Goal: Information Seeking & Learning: Find specific fact

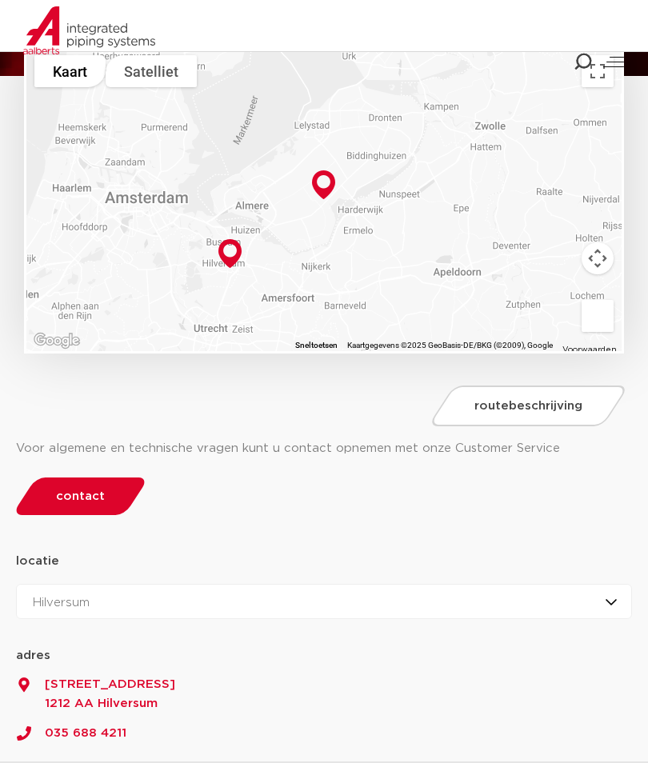
scroll to position [181, 0]
click at [582, 54] on icon at bounding box center [582, 62] width 22 height 22
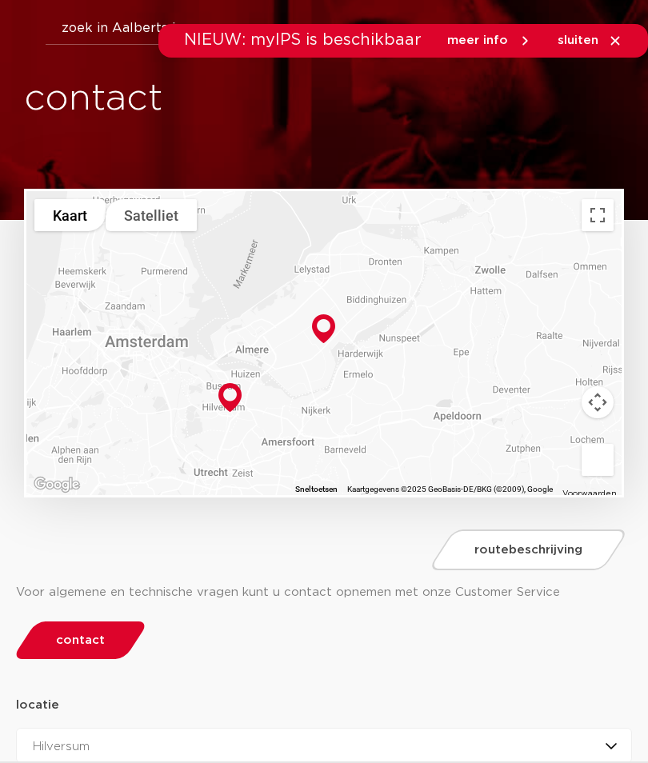
scroll to position [0, 0]
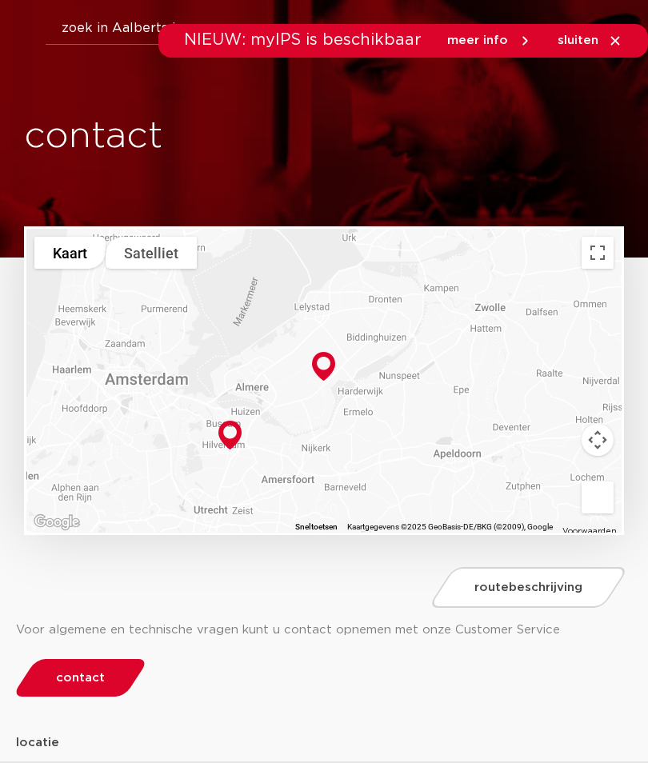
click at [136, 22] on button "Zoeken" at bounding box center [352, 26] width 644 height 26
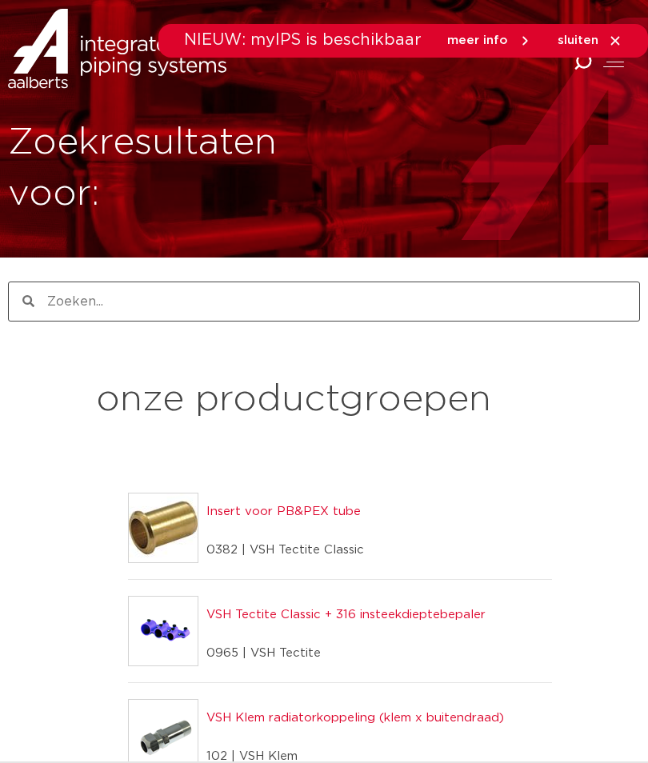
click at [573, 46] on span "sluiten" at bounding box center [578, 40] width 41 height 12
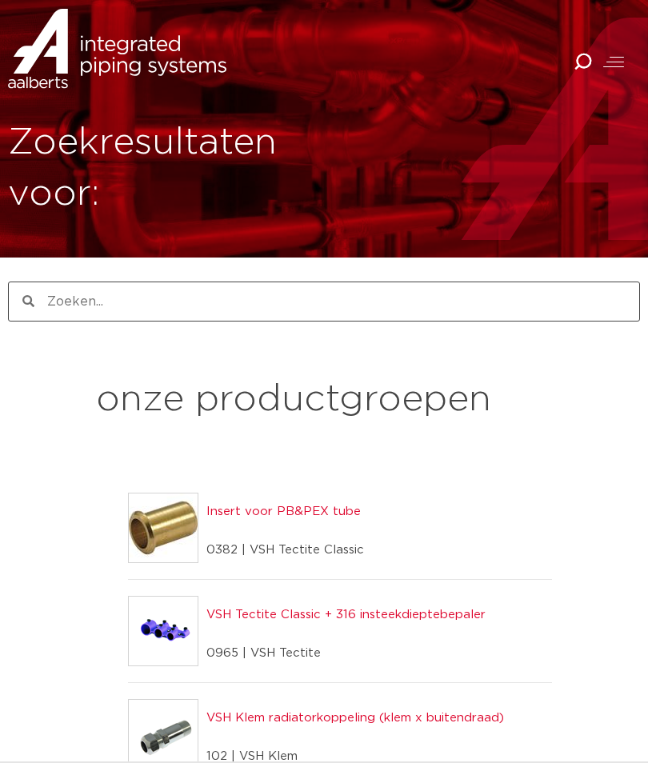
click at [581, 66] on icon at bounding box center [582, 62] width 22 height 22
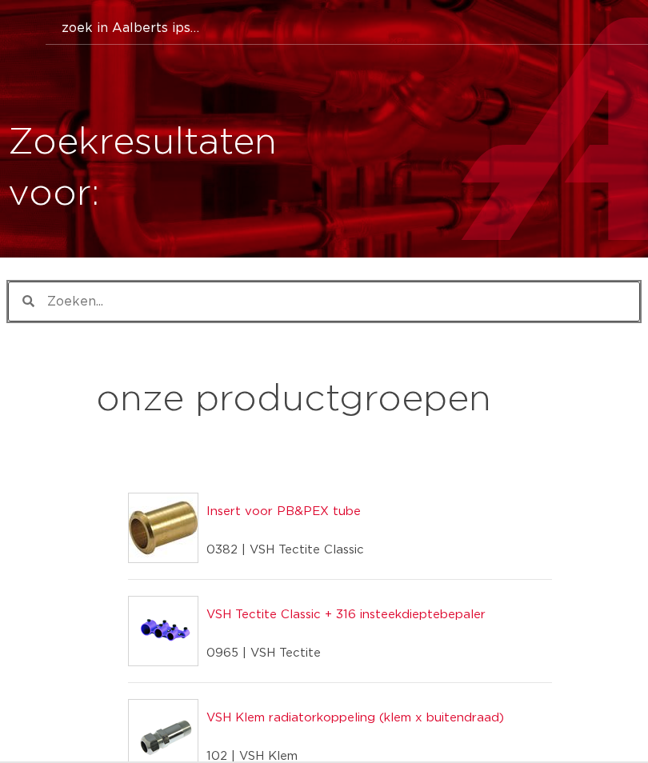
click at [101, 302] on input "Zoeken" at bounding box center [336, 301] width 605 height 38
type input "VHS beluchter"
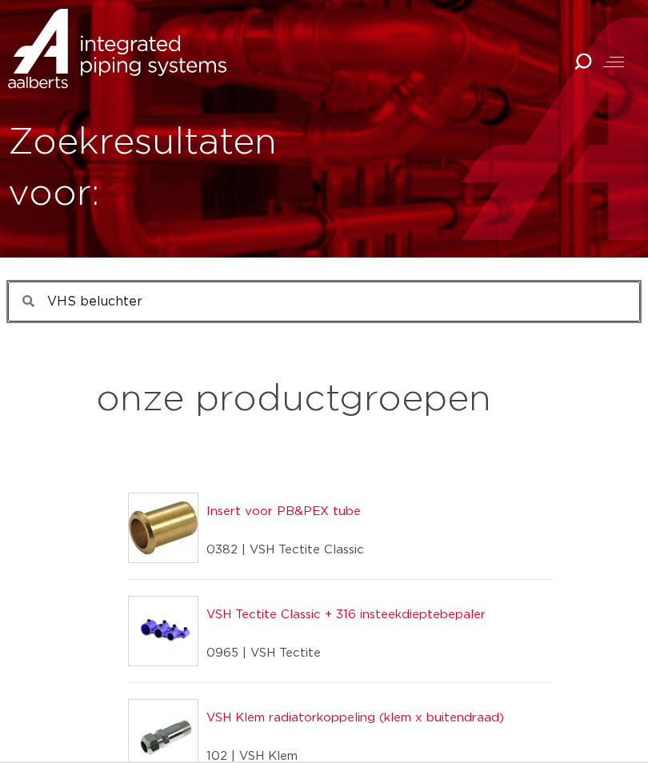
click at [134, 304] on input "VHS beluchter" at bounding box center [336, 301] width 605 height 38
click at [72, 306] on input "VHS beluchter" at bounding box center [336, 301] width 605 height 38
click at [77, 293] on input "VHS beluchter" at bounding box center [336, 301] width 605 height 38
click at [190, 305] on input "VshVHS beluchter" at bounding box center [336, 301] width 605 height 38
type input "Vsh beluchter"
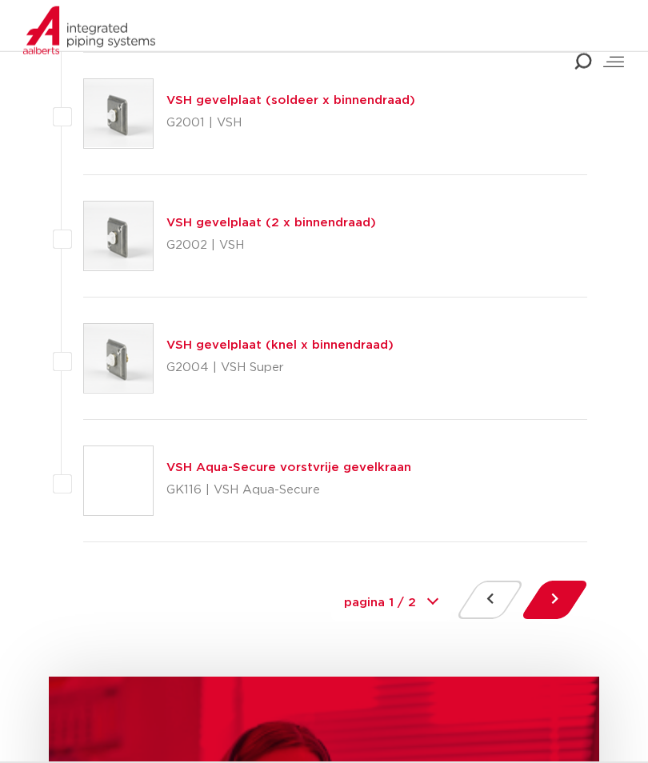
scroll to position [7218, 0]
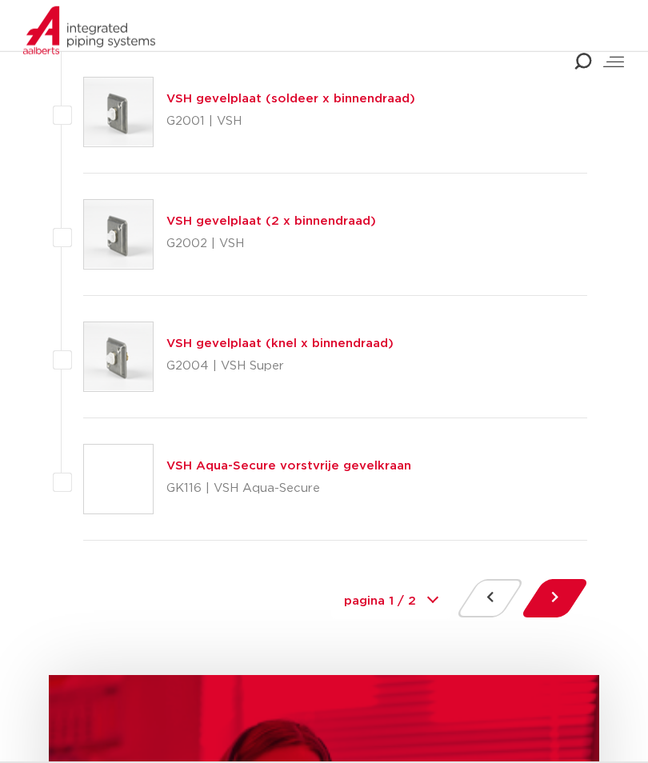
click at [558, 594] on button at bounding box center [555, 598] width 46 height 38
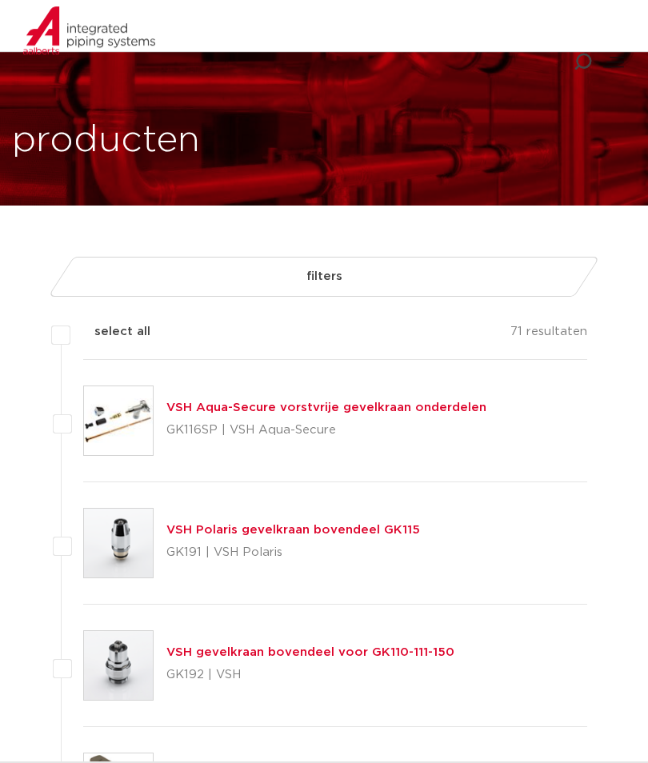
scroll to position [57, 0]
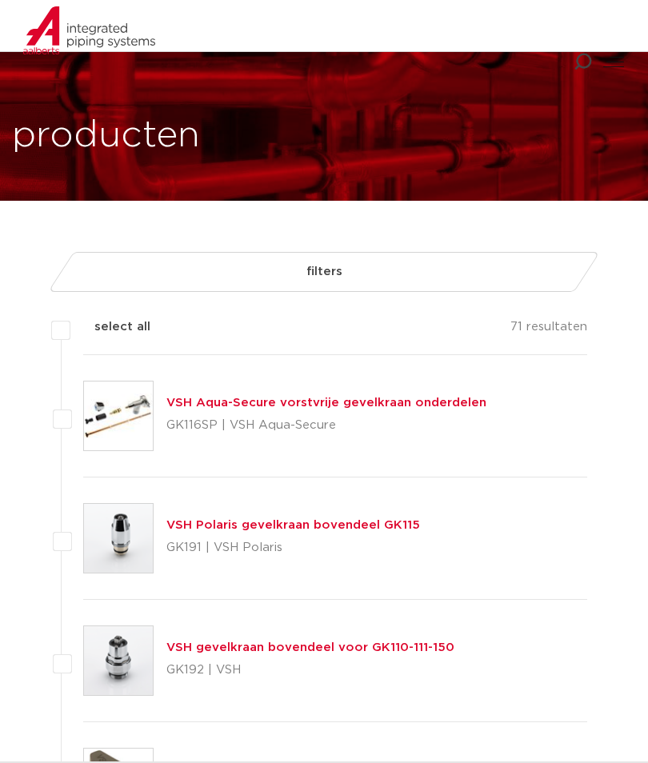
click at [297, 541] on p "GK191 | VSH Polaris" at bounding box center [293, 548] width 254 height 26
click at [353, 513] on div "VSH Polaris gevelkraan bovendeel GK115 GK191 | VSH Polaris" at bounding box center [335, 539] width 504 height 122
click at [318, 530] on link "VSH Polaris gevelkraan bovendeel GK115" at bounding box center [293, 525] width 254 height 12
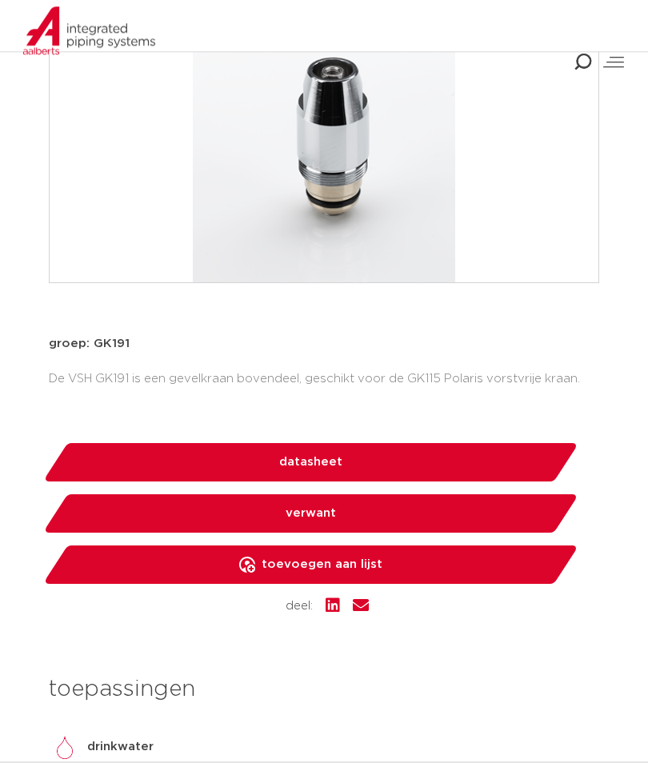
scroll to position [411, 0]
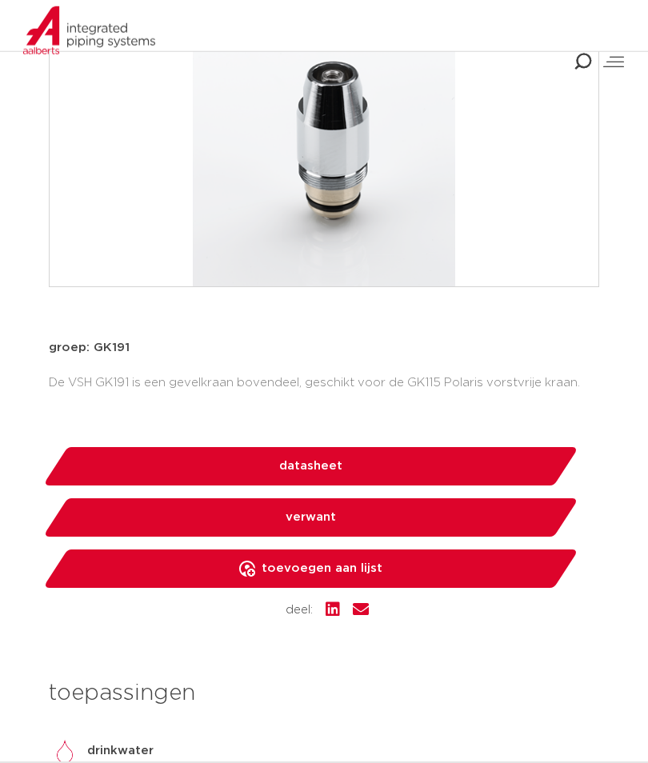
click at [419, 462] on link "datasheet" at bounding box center [310, 466] width 536 height 38
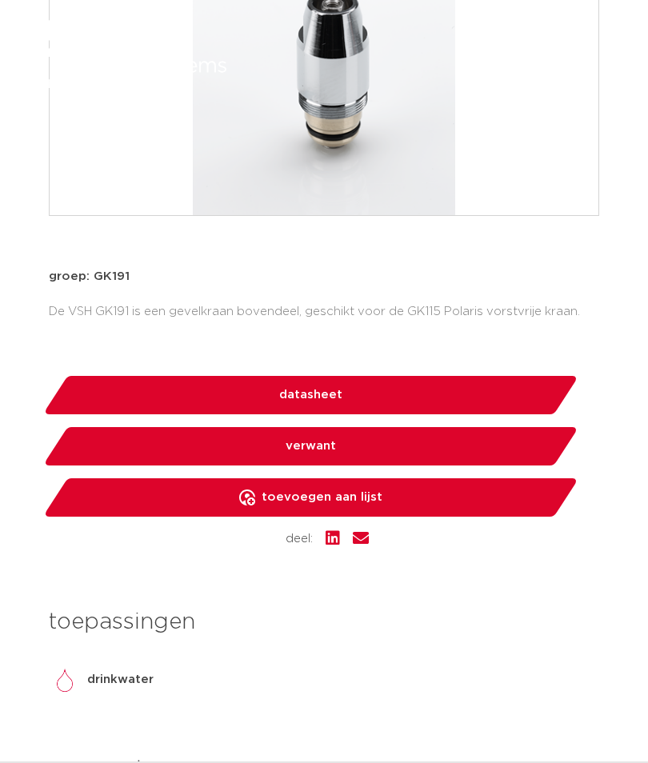
scroll to position [483, 0]
